Goal: Information Seeking & Learning: Learn about a topic

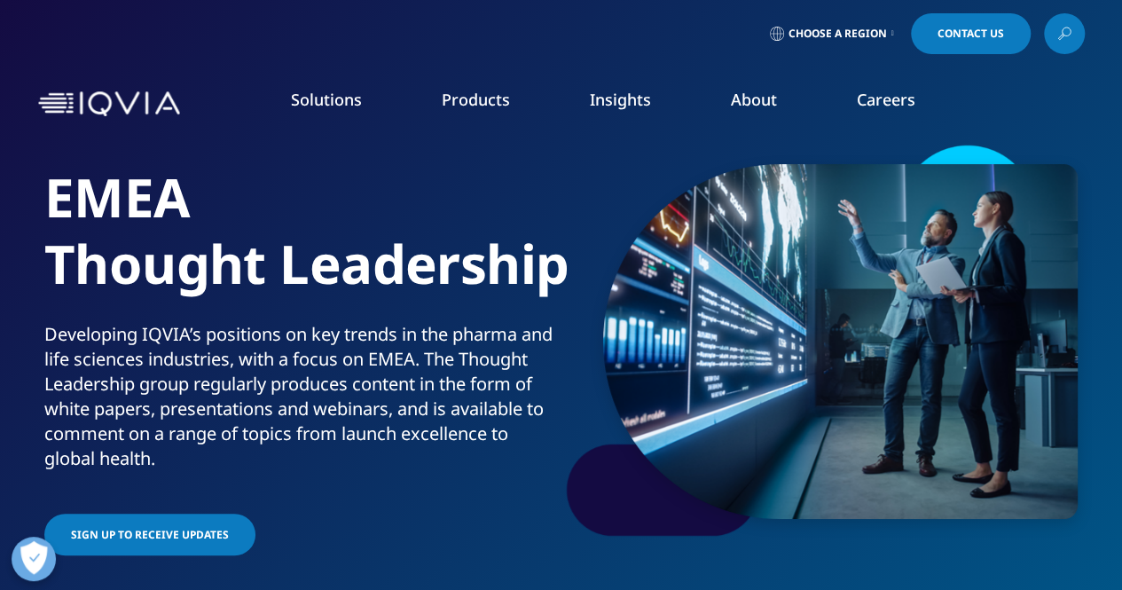
click at [892, 31] on icon at bounding box center [893, 33] width 3 height 7
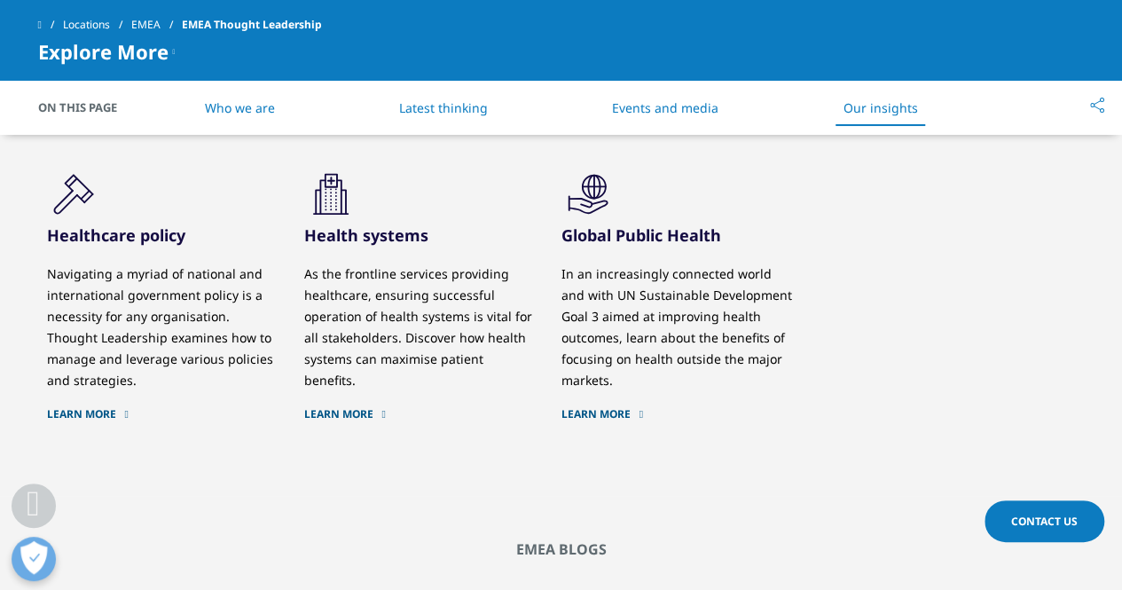
scroll to position [3194, 0]
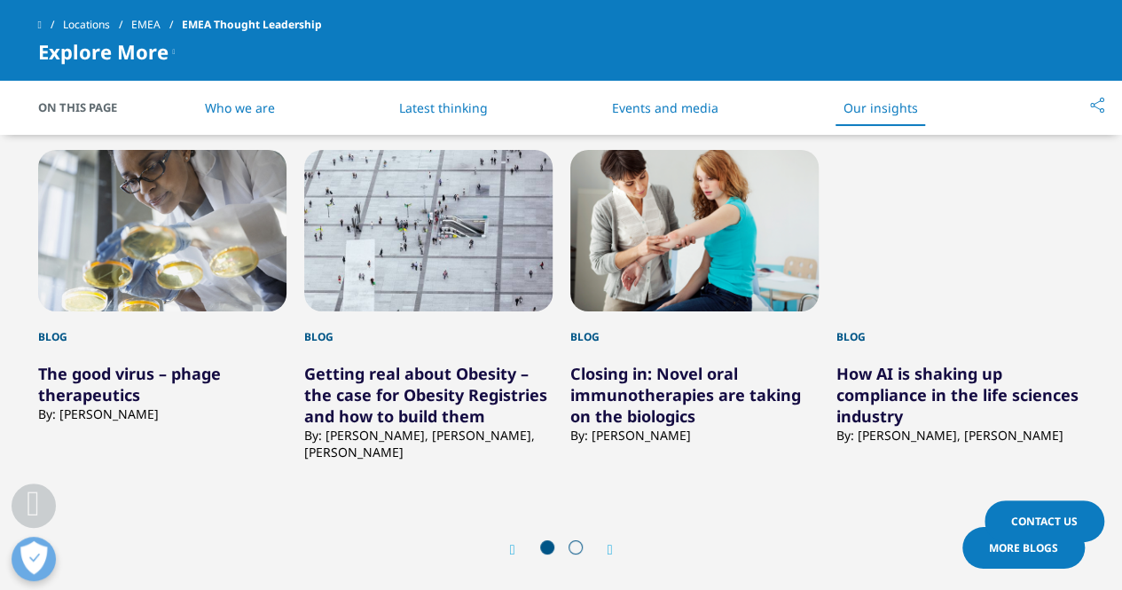
click at [610, 543] on icon "Next slide" at bounding box center [610, 550] width 5 height 14
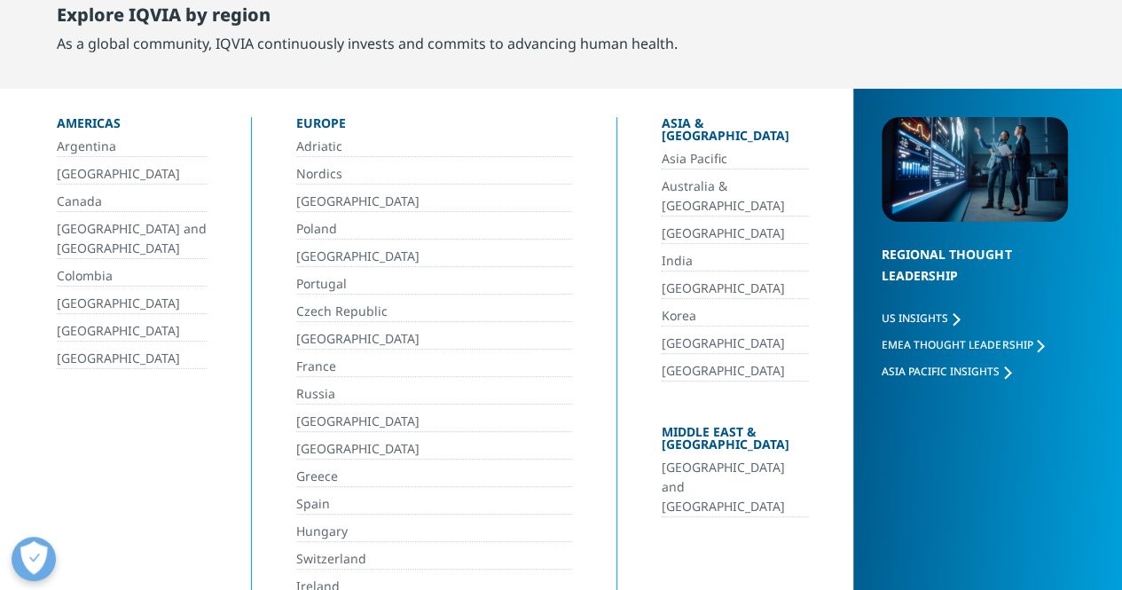
scroll to position [0, 0]
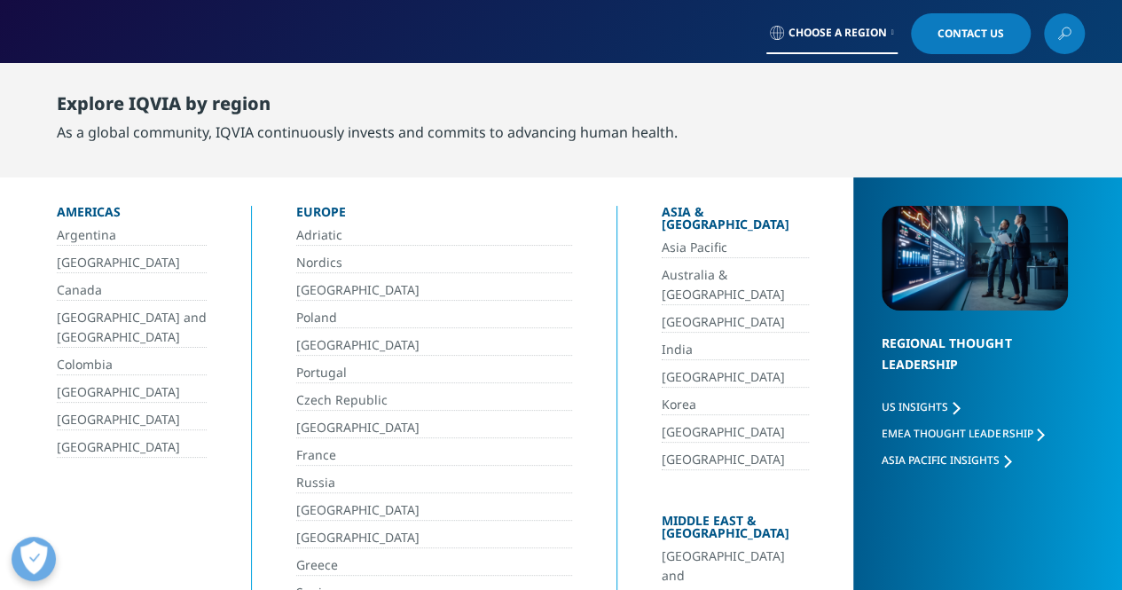
click at [930, 130] on div "Explore IQVIA by region As a global community, IQVIA continuously invests and c…" at bounding box center [576, 118] width 1039 height 92
click at [892, 30] on icon at bounding box center [893, 32] width 3 height 7
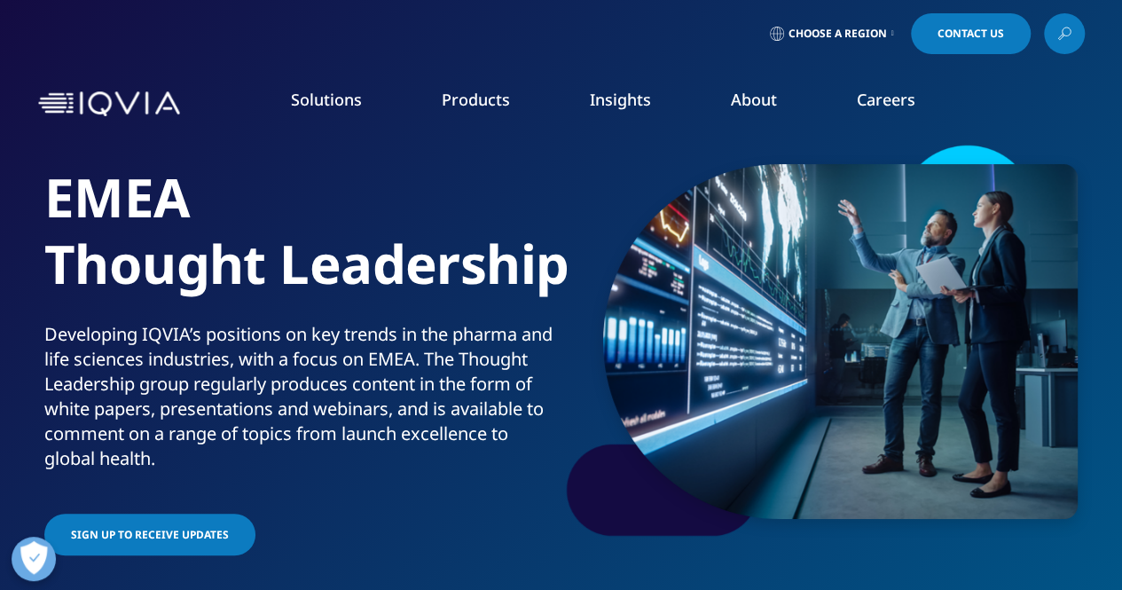
click at [780, 538] on link "TECHNOLOGIES OVERVIEW" at bounding box center [757, 538] width 225 height 47
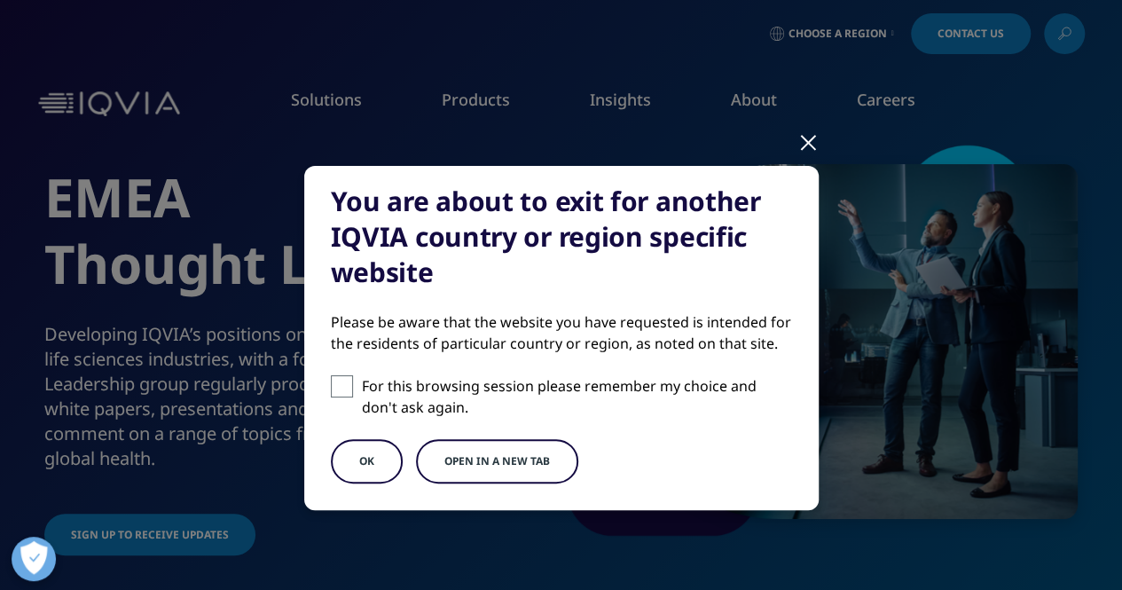
click at [335, 388] on span at bounding box center [342, 386] width 22 height 22
click at [335, 388] on input "For this browsing session please remember my choice and don't ask again." at bounding box center [342, 386] width 22 height 22
checkbox input "true"
click at [366, 455] on button "OK" at bounding box center [367, 461] width 72 height 44
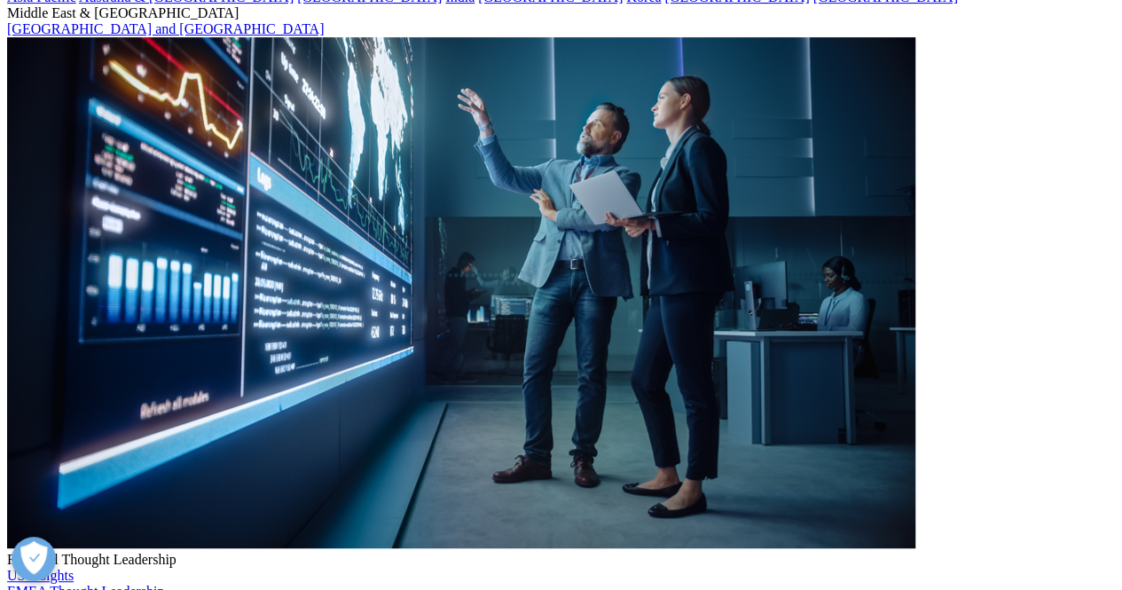
scroll to position [177, 0]
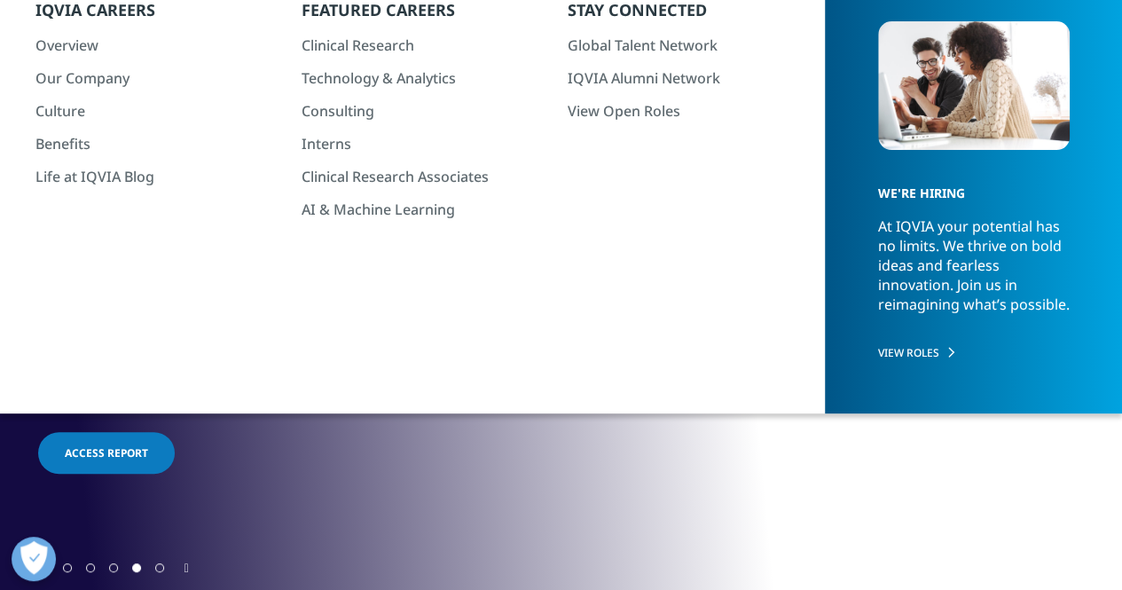
click at [158, 570] on span "Go to slide 5" at bounding box center [159, 567] width 9 height 9
click at [189, 569] on icon "Next slide" at bounding box center [187, 568] width 4 height 12
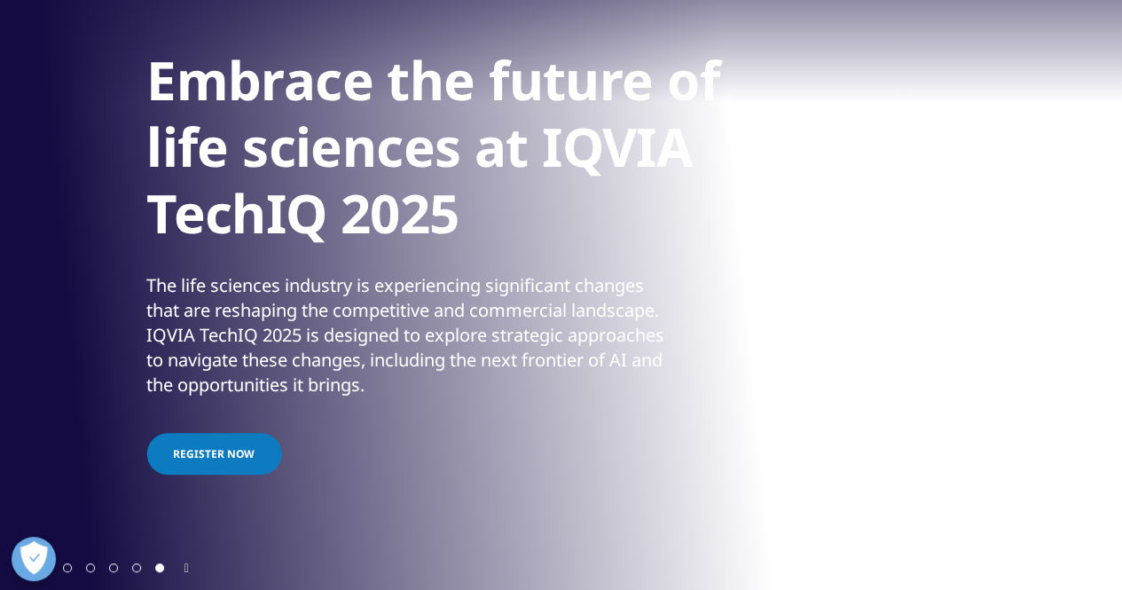
click at [531, 339] on div "The life sciences industry is experiencing significant changes that are reshapi…" at bounding box center [405, 335] width 519 height 124
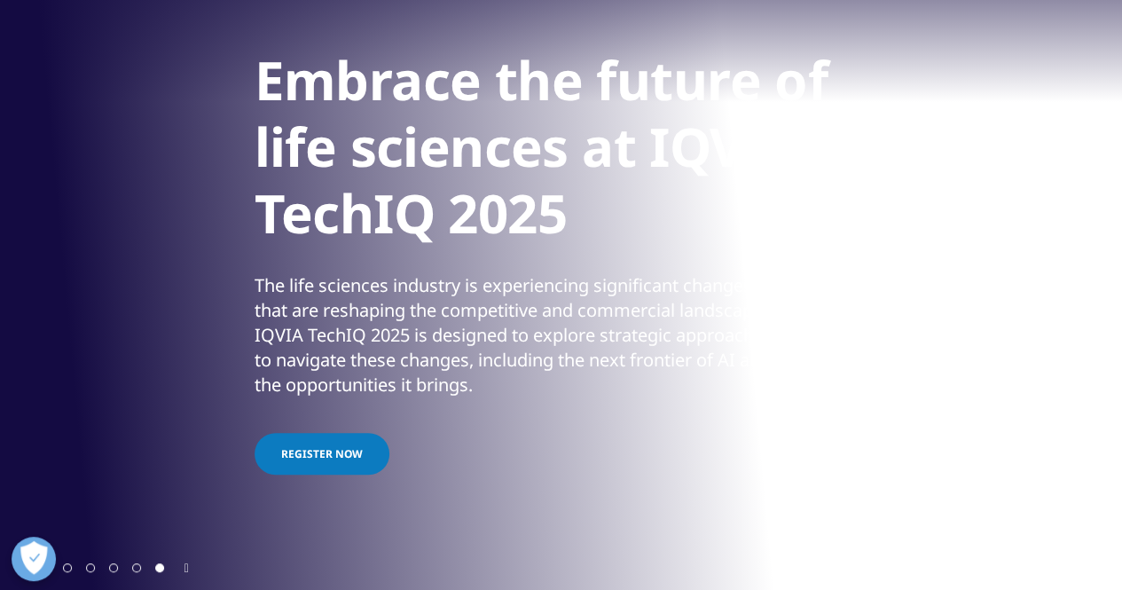
click at [774, 379] on div "The life sciences industry is experiencing significant changes that are reshapi…" at bounding box center [514, 335] width 519 height 124
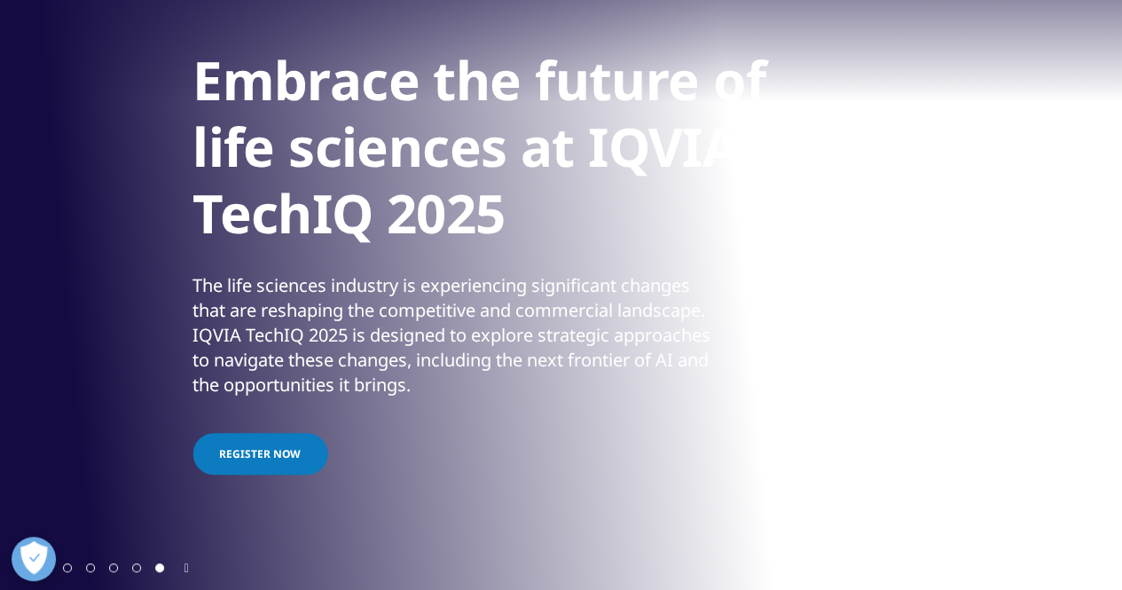
click at [858, 210] on h1 "Embrace the future of life sciences at IQVIA TechIQ 2025​" at bounding box center [525, 152] width 665 height 210
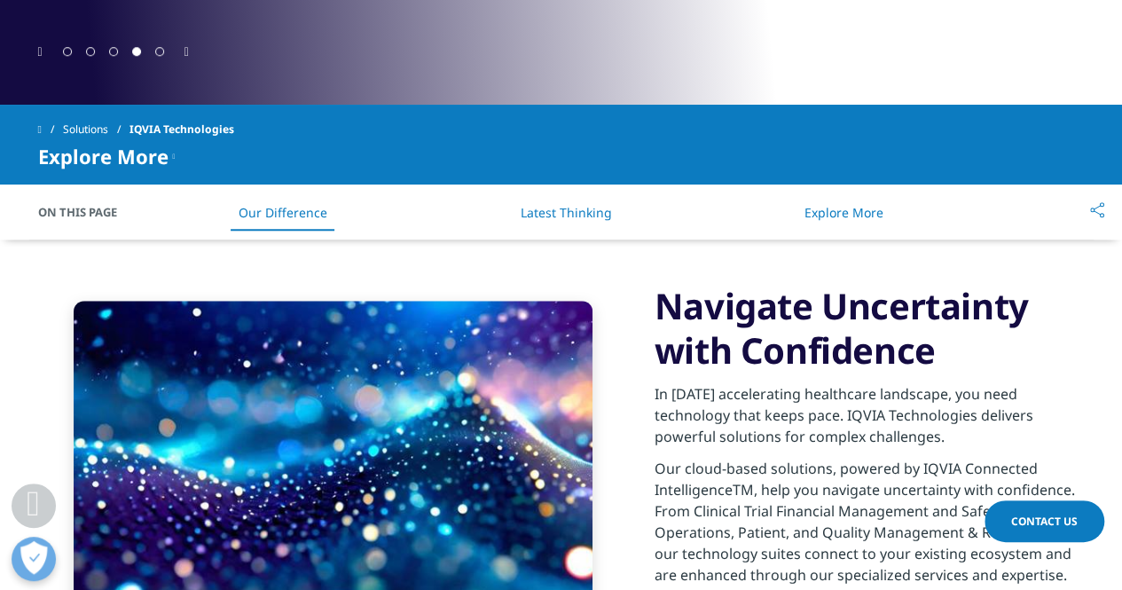
scroll to position [339, 0]
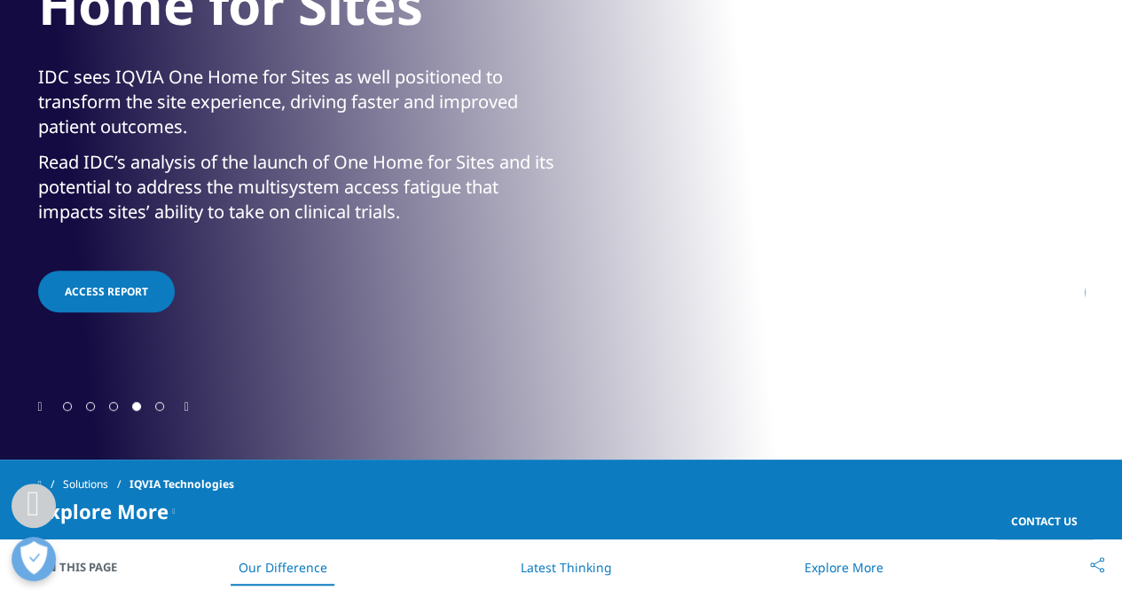
click at [541, 244] on div "MARKET ANALYST RESEARCH NOTE IDC Link - Building One Home for Sites IDC sees IQ…" at bounding box center [561, 95] width 1047 height 603
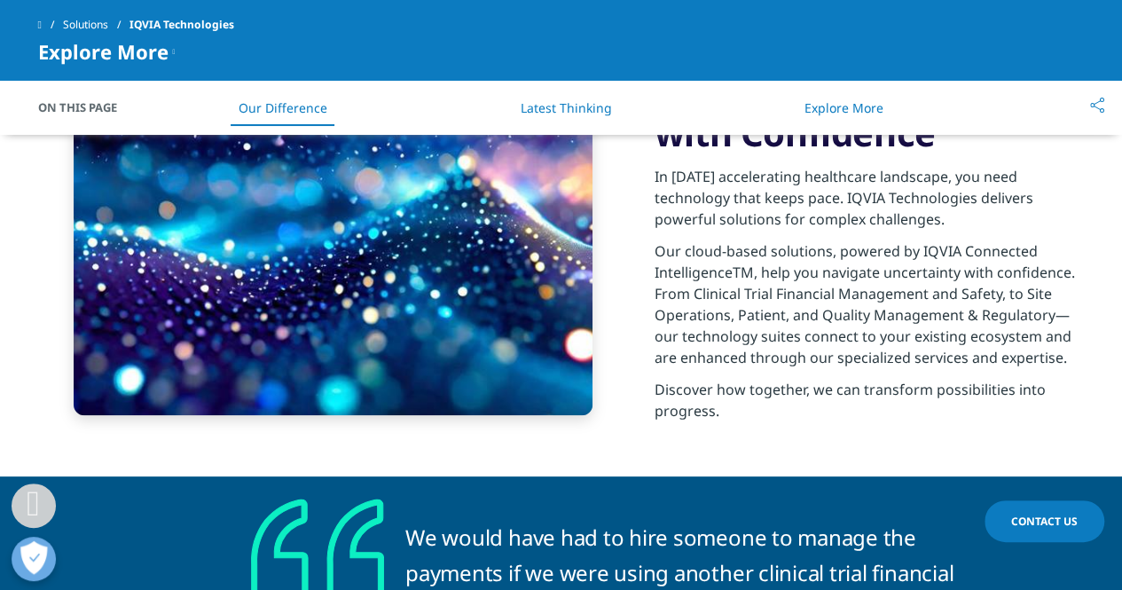
scroll to position [871, 0]
